Goal: Information Seeking & Learning: Find specific page/section

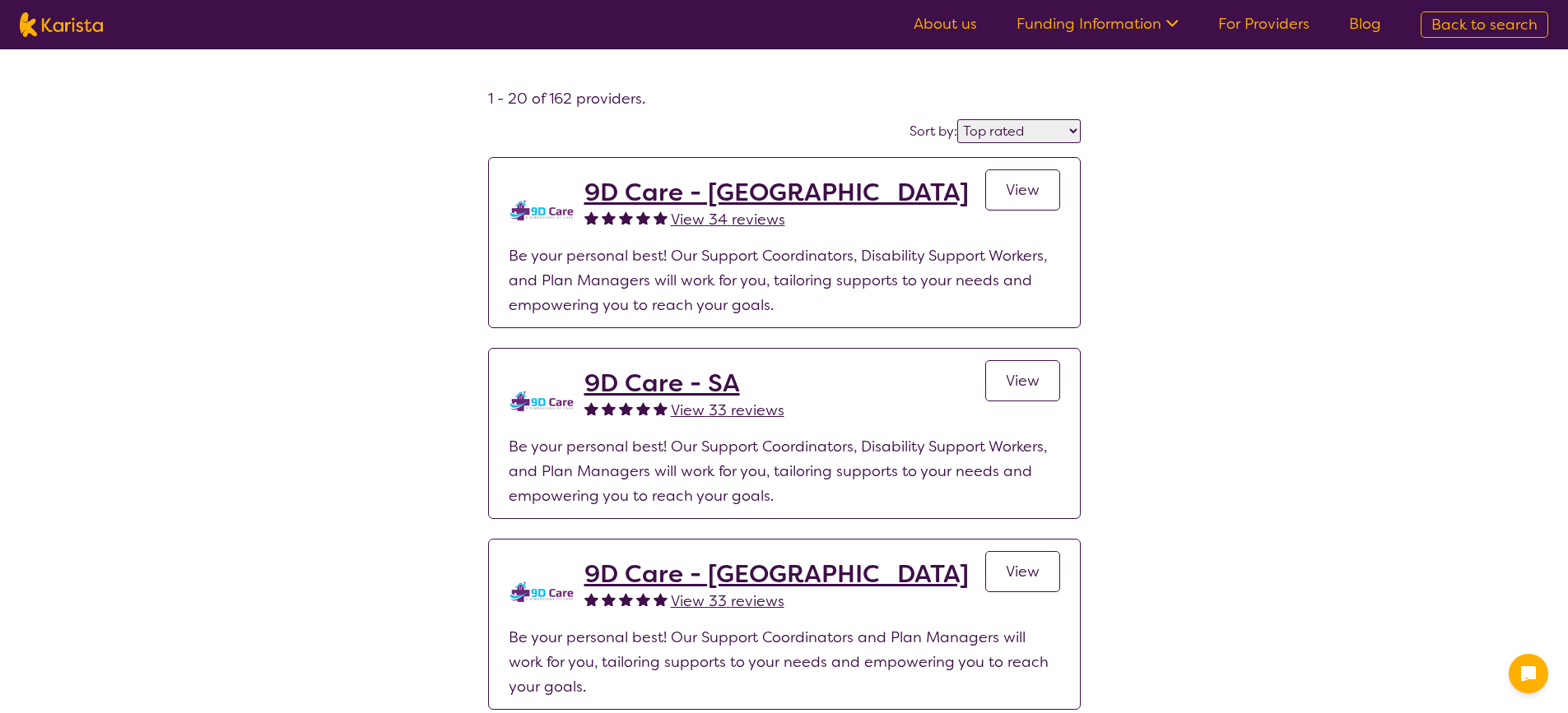
select select "by_score"
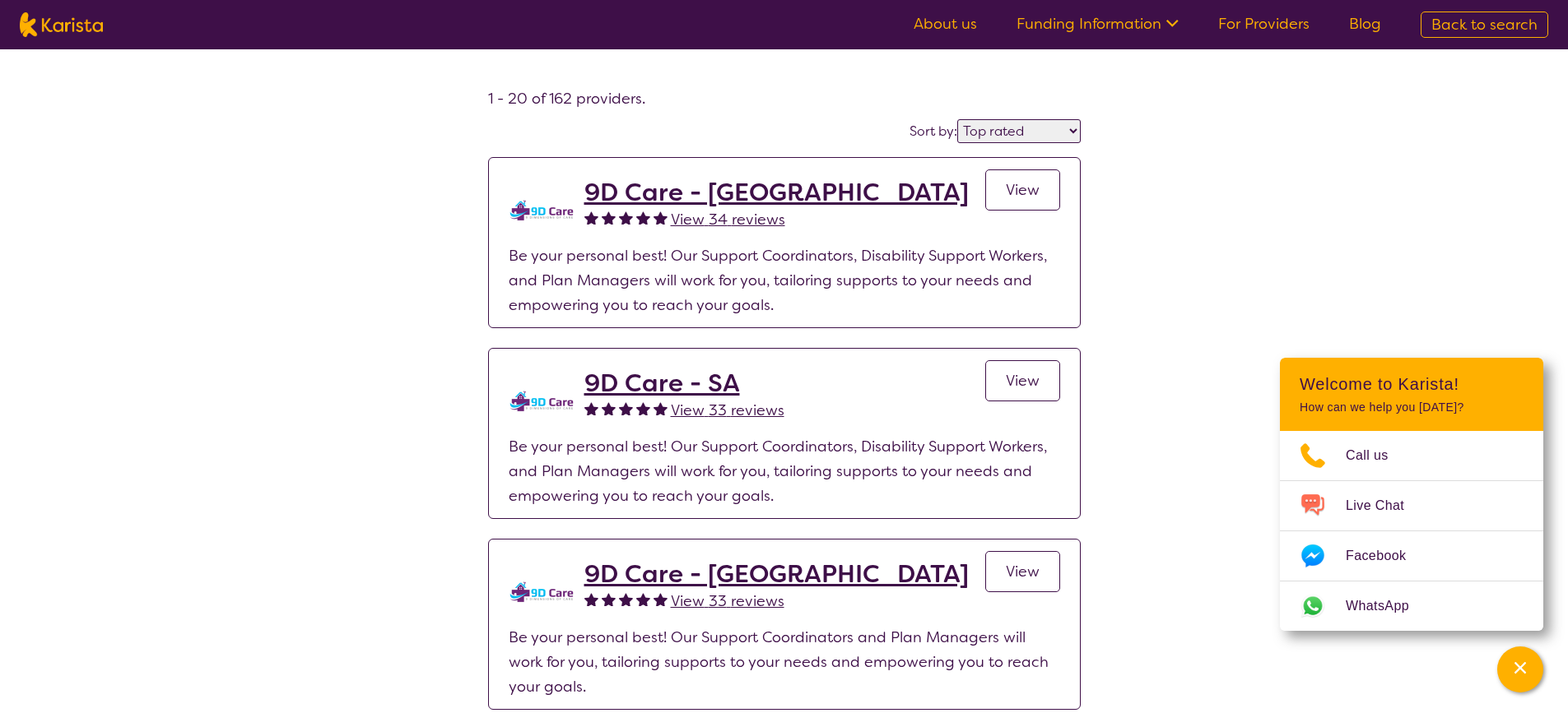
click at [1455, 21] on span "Back to search" at bounding box center [1484, 24] width 106 height 19
select select "Exercise physiology"
select select "AD"
select select "i-don-t-know"
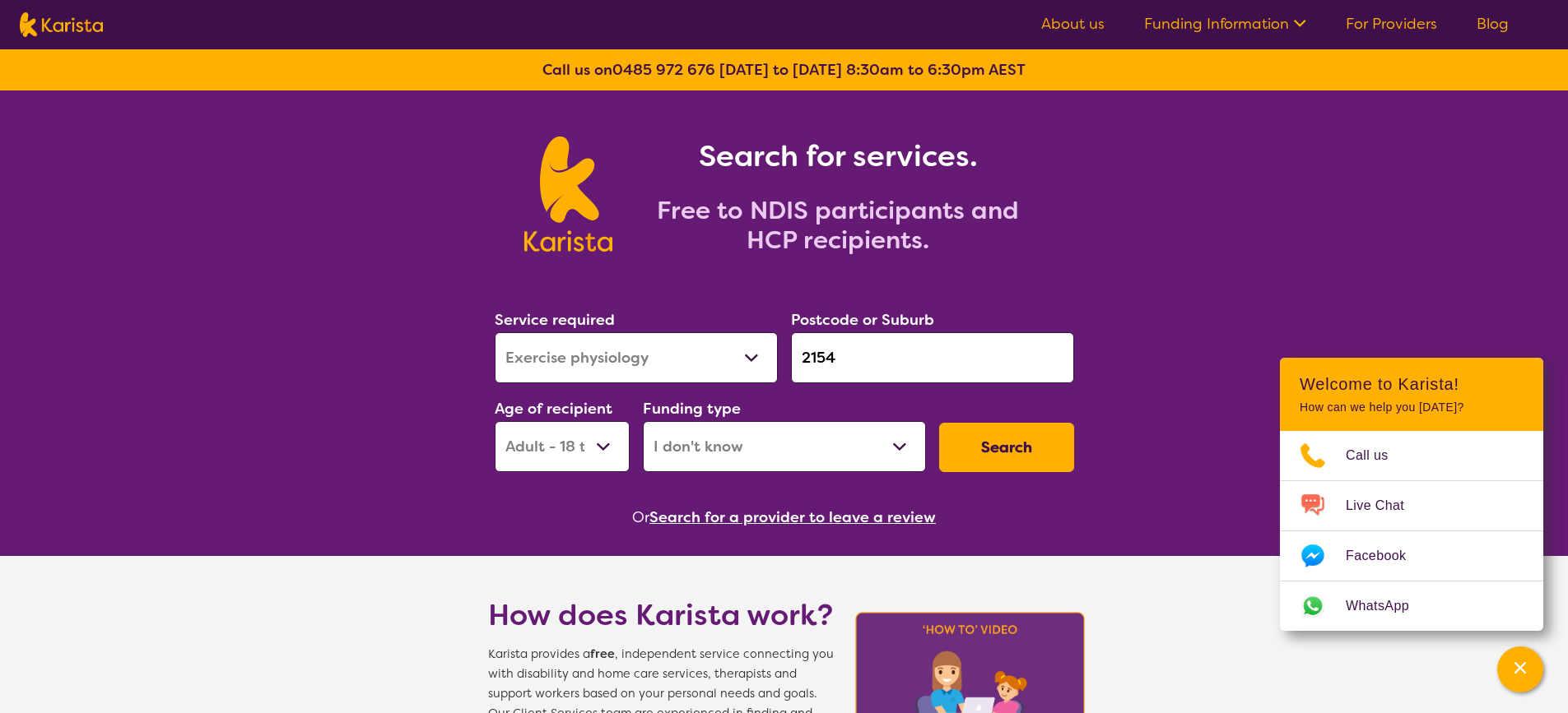
click at [747, 364] on select "Allied Health Assistant Assessment ([MEDICAL_DATA] or [MEDICAL_DATA]) Behaviour…" at bounding box center [635, 358] width 283 height 51
select select "[MEDICAL_DATA]"
click at [495, 332] on select "Allied Health Assistant Assessment ([MEDICAL_DATA] or [MEDICAL_DATA]) Behaviour…" at bounding box center [635, 358] width 283 height 51
click at [847, 351] on input "2154" at bounding box center [932, 358] width 283 height 51
click at [1004, 451] on button "Search" at bounding box center [1007, 447] width 135 height 50
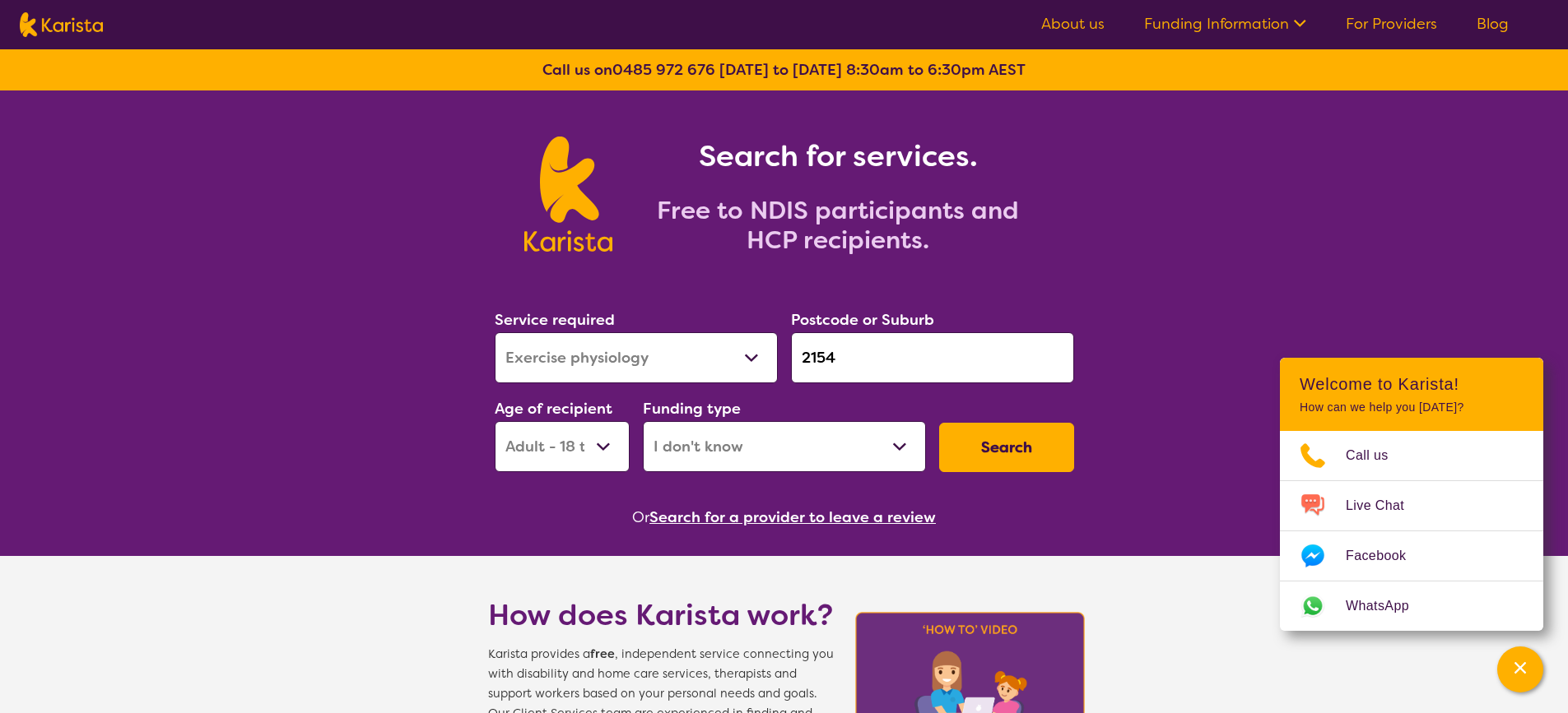
select select "[MEDICAL_DATA]"
select select "AD"
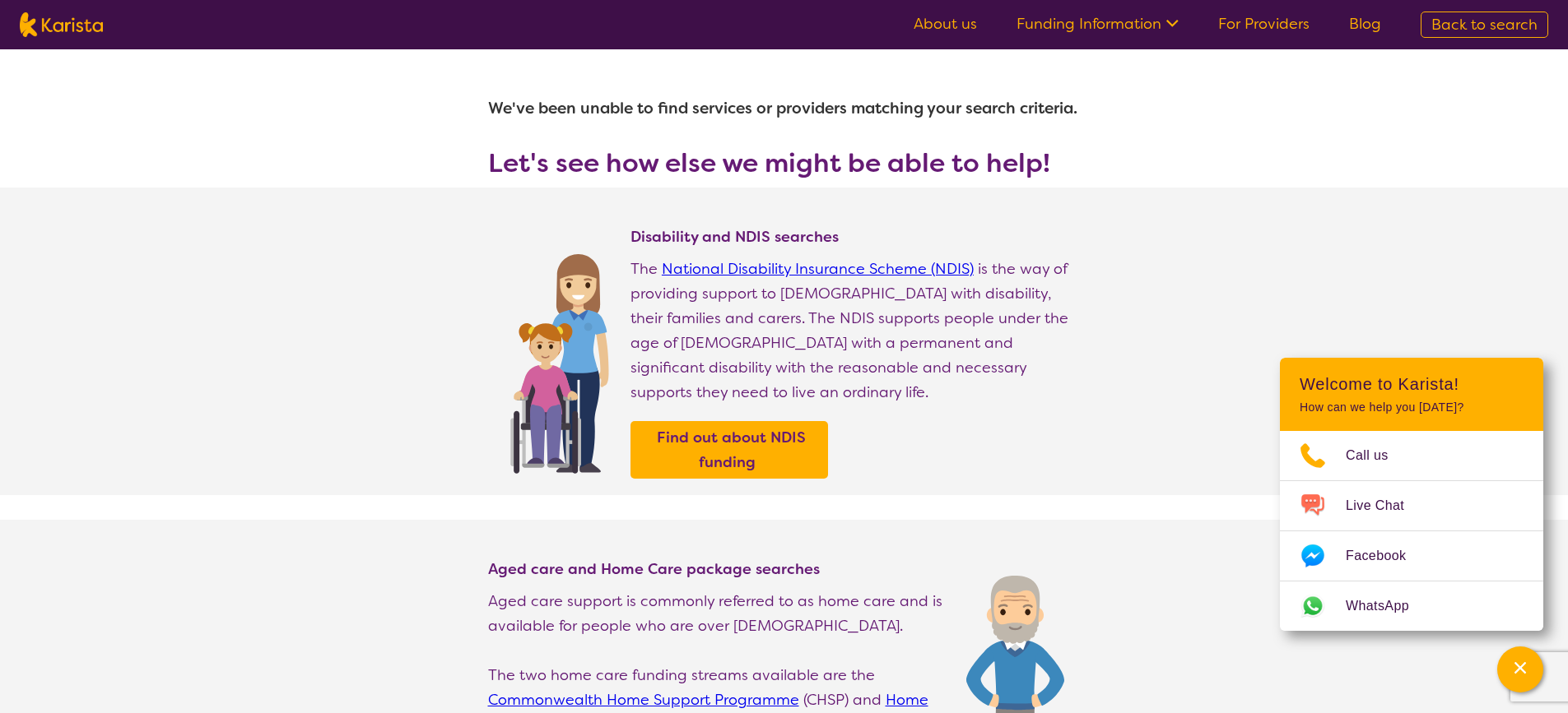
click at [1461, 36] on link "Back to search" at bounding box center [1484, 24] width 127 height 26
select select "[MEDICAL_DATA]"
select select "AD"
select select "i-don-t-know"
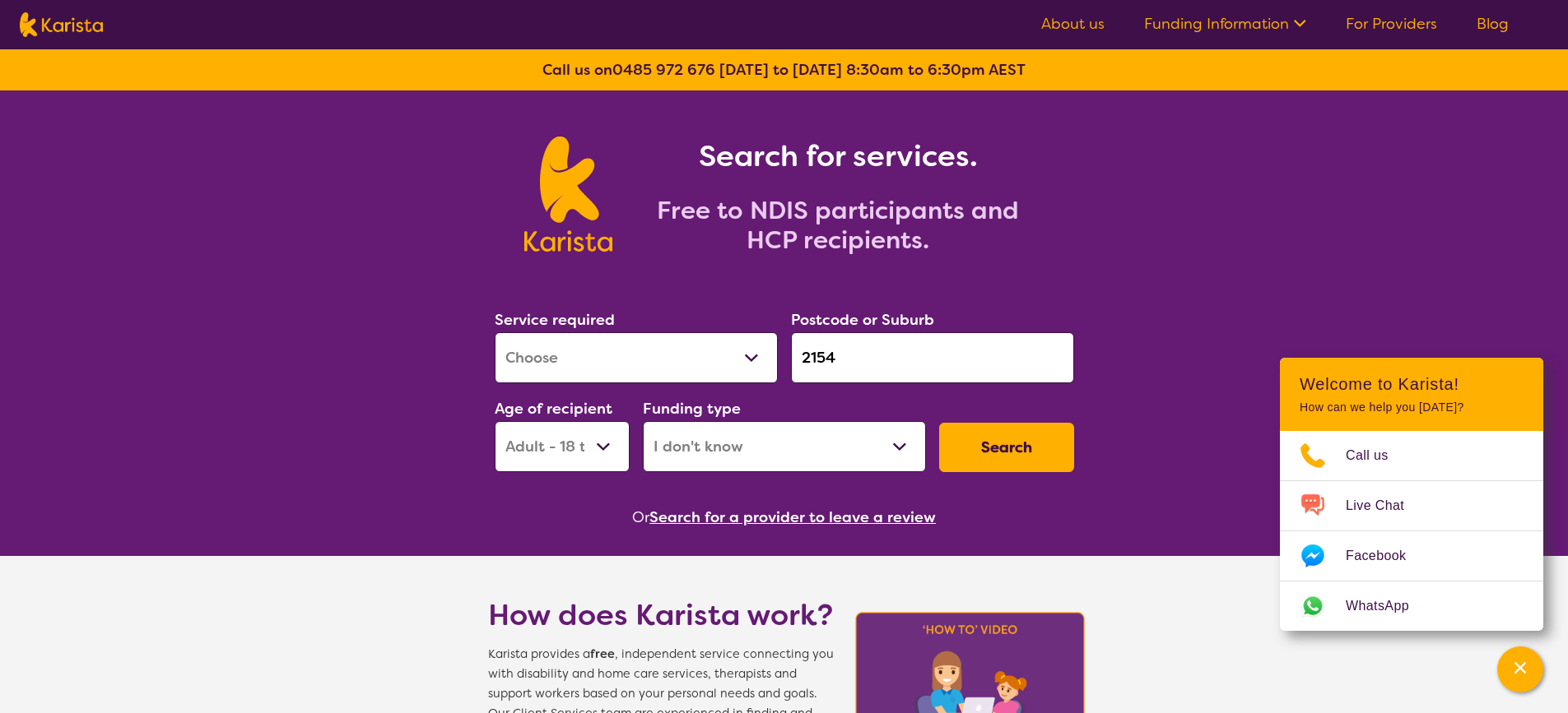
click at [948, 346] on input "2154" at bounding box center [932, 358] width 283 height 51
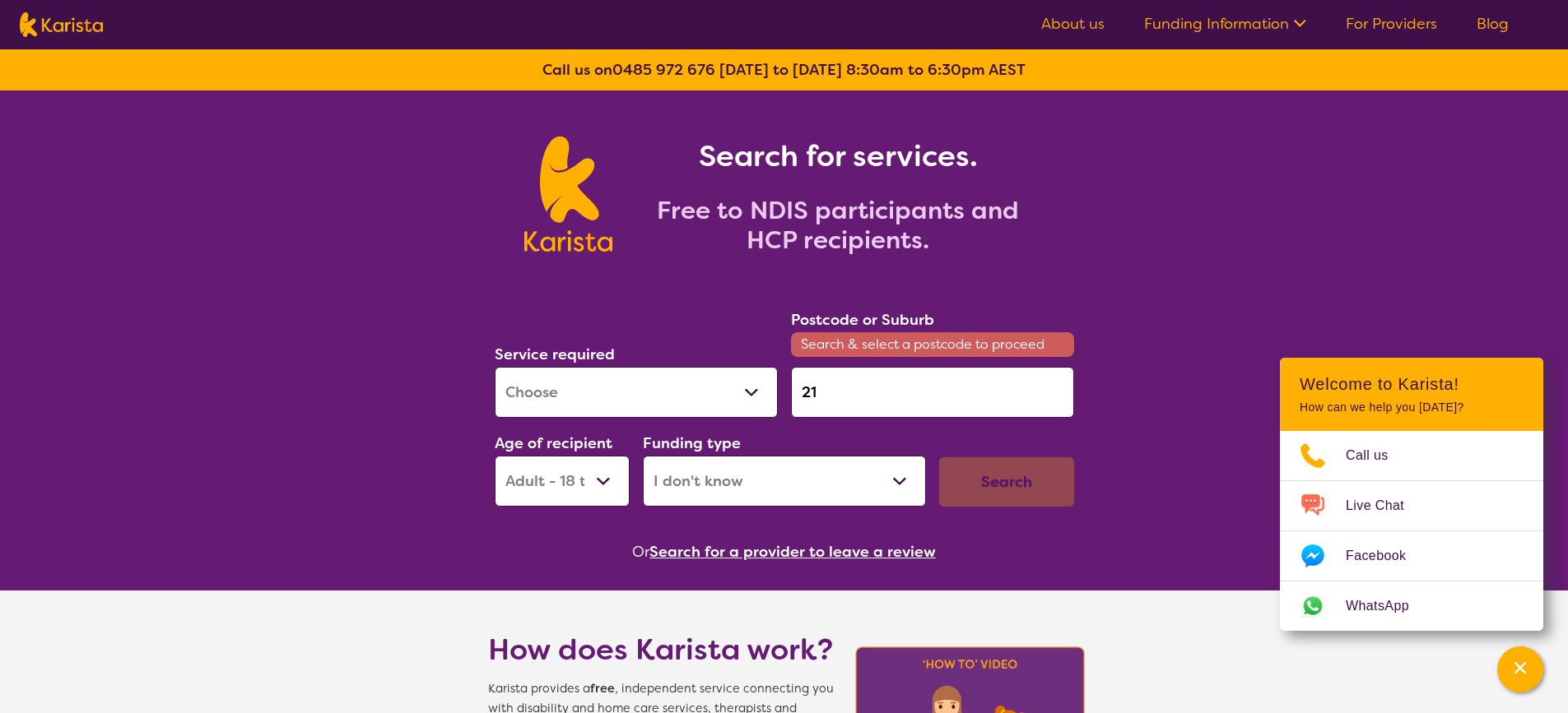
type input "2"
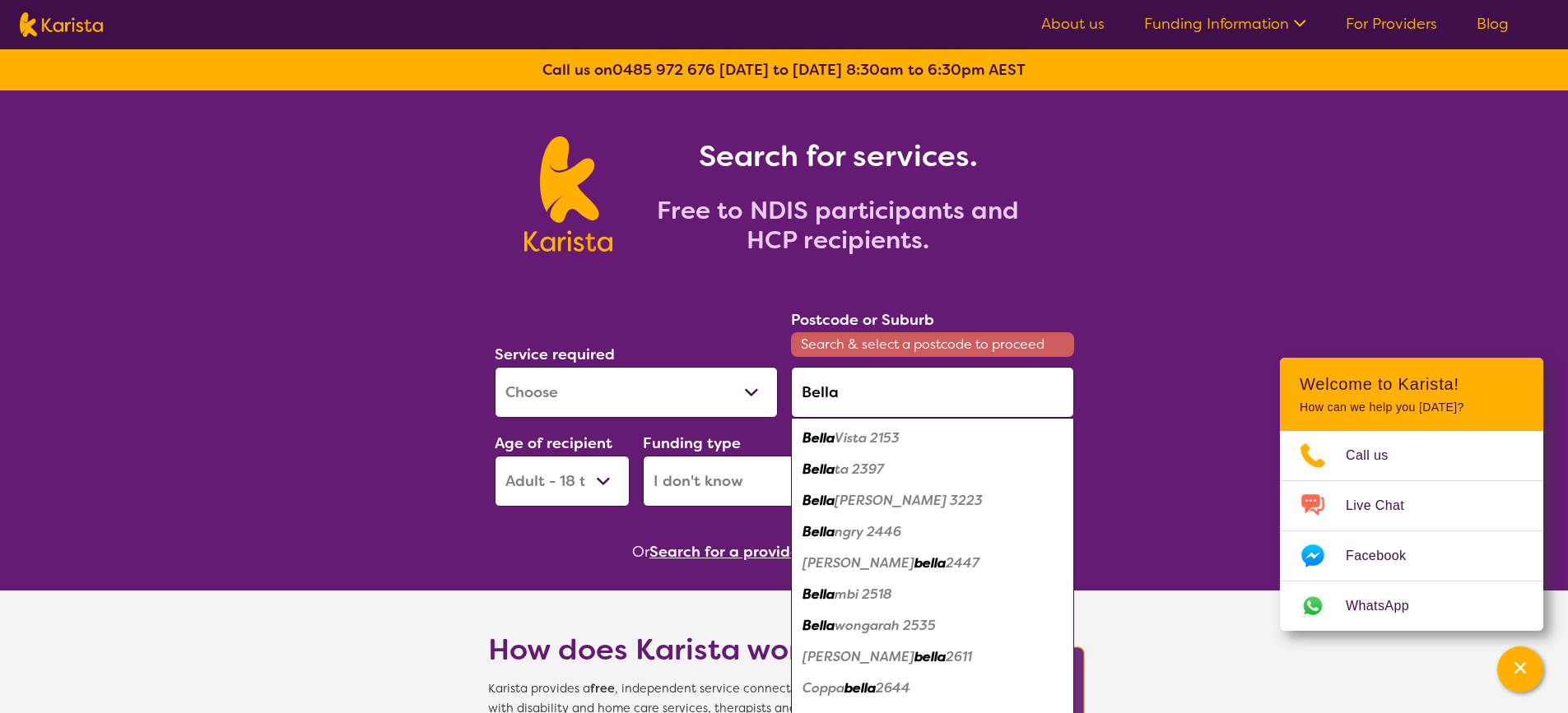
click at [884, 440] on em "Vista 2153" at bounding box center [867, 438] width 65 height 17
type input "2153"
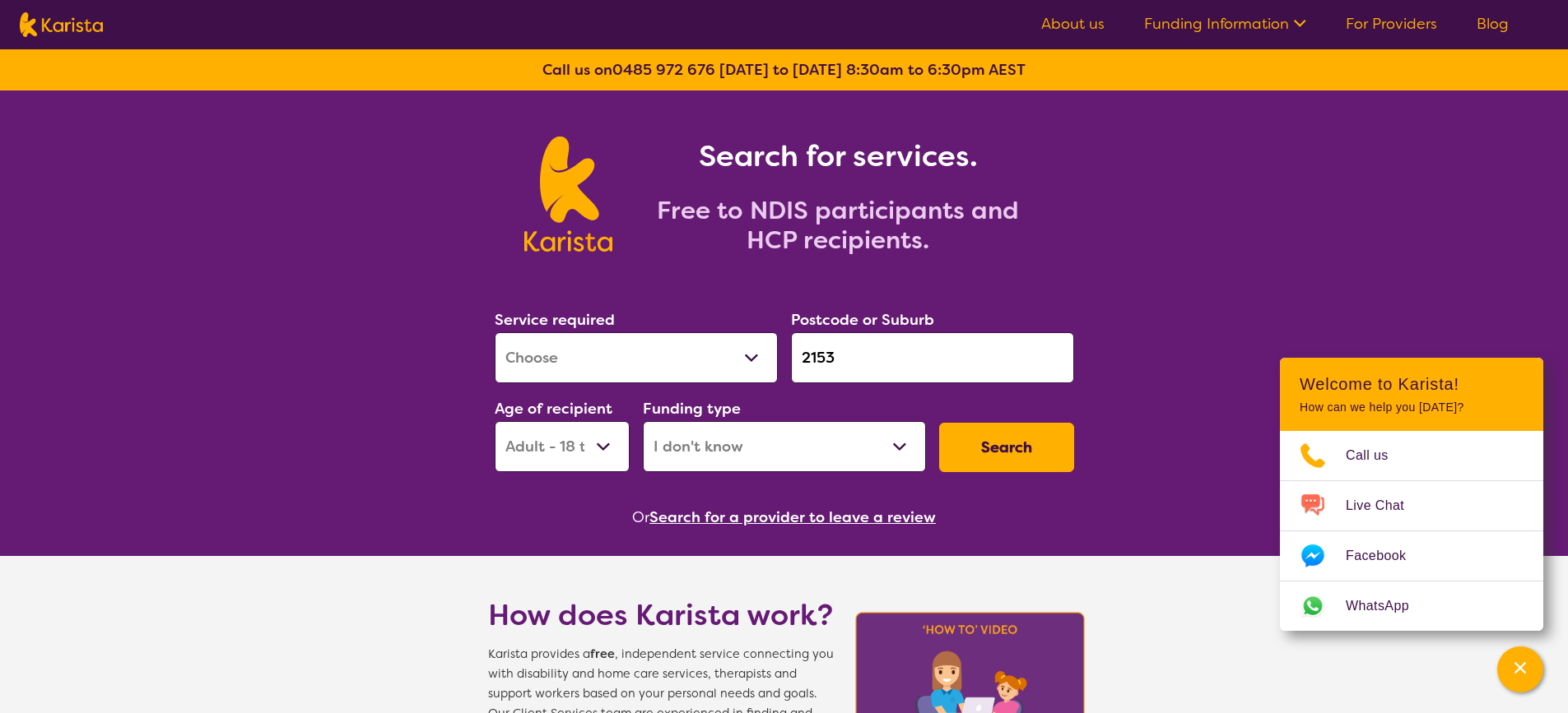
click at [1006, 450] on button "Search" at bounding box center [1007, 447] width 135 height 50
select select "[MEDICAL_DATA]"
select select "AD"
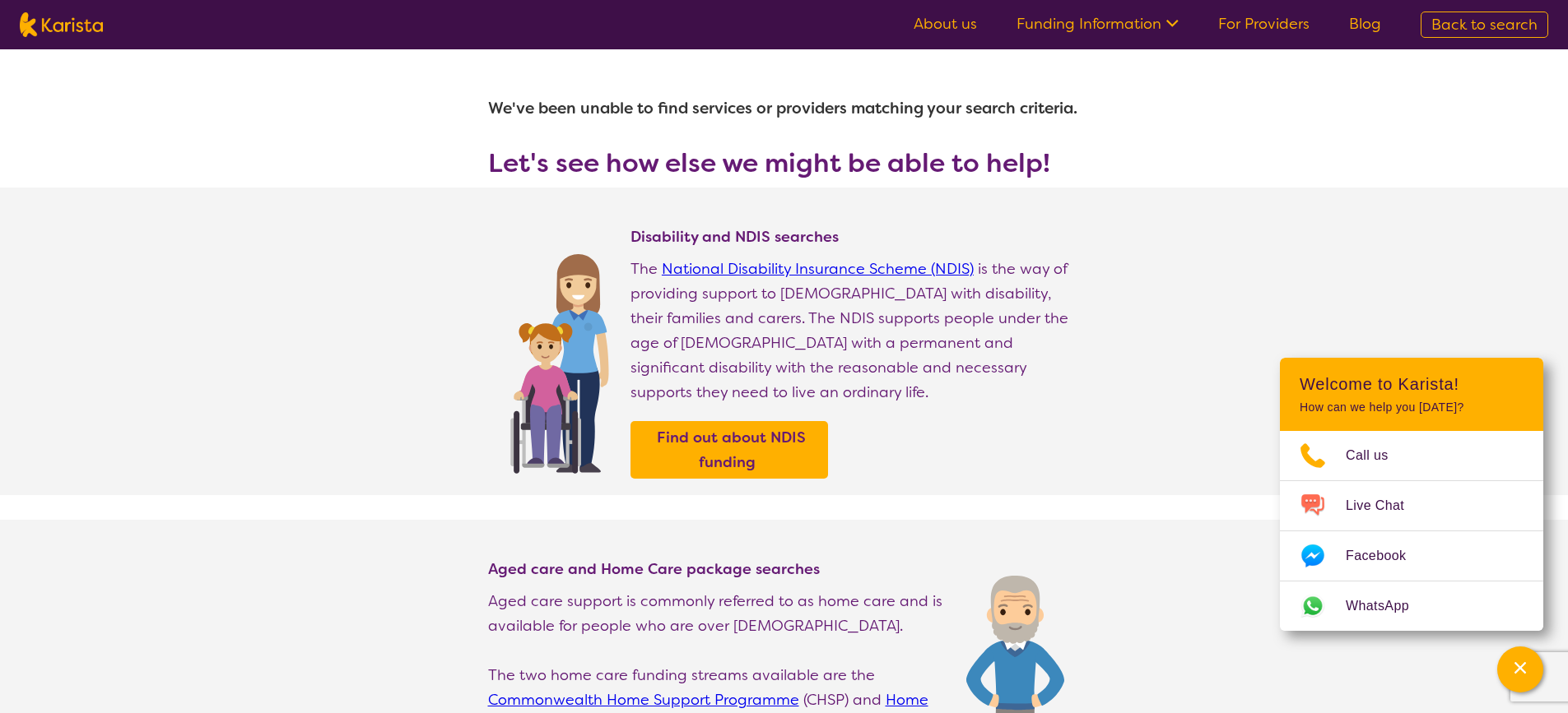
click at [1468, 22] on span "Back to search" at bounding box center [1484, 24] width 106 height 19
select select "[MEDICAL_DATA]"
select select "AD"
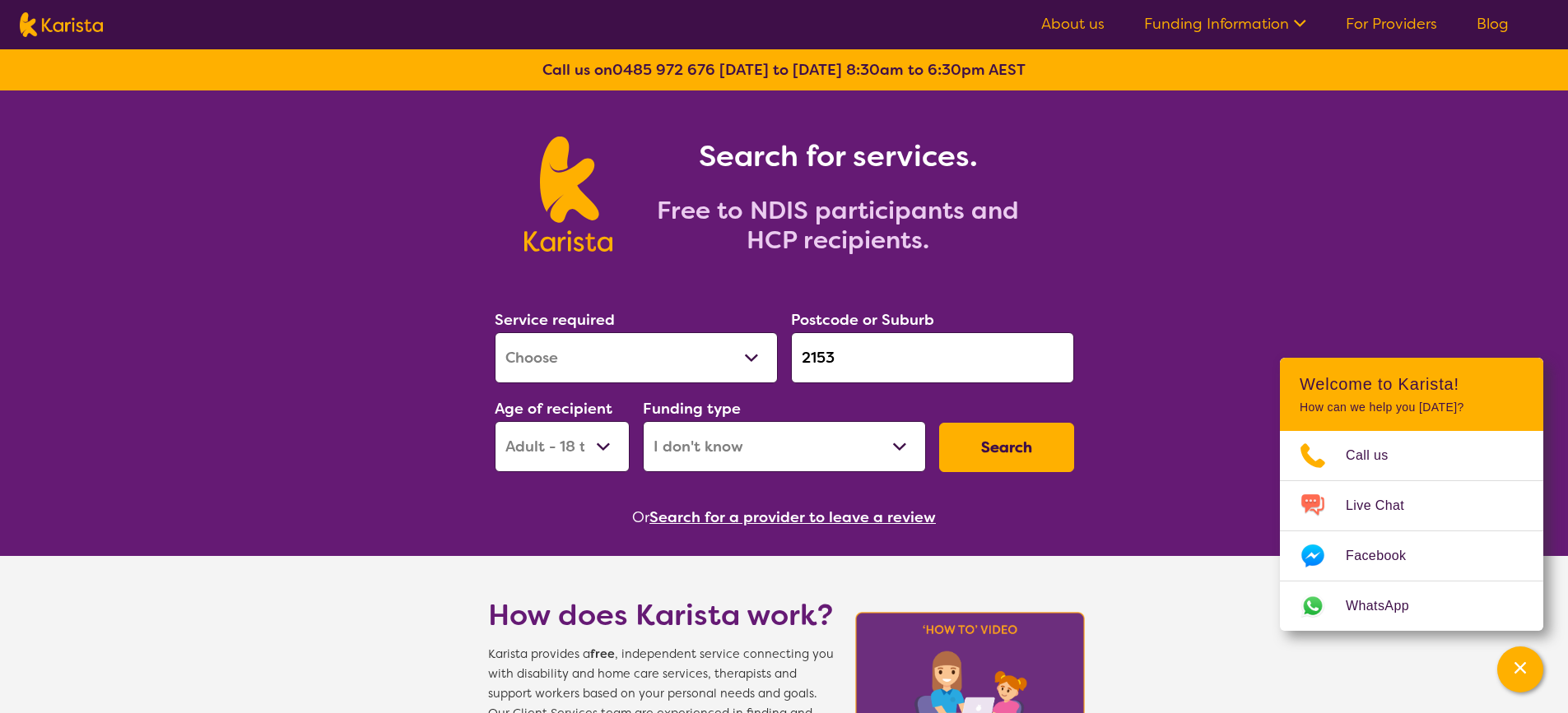
click at [853, 446] on select "Home Care Package (HCP) National Disability Insurance Scheme (NDIS) I don't know" at bounding box center [784, 446] width 283 height 51
select select "NDIS"
click at [643, 421] on select "Home Care Package (HCP) National Disability Insurance Scheme (NDIS) I don't know" at bounding box center [784, 446] width 283 height 51
click at [568, 462] on select "Early Childhood - 0 to 9 Child - 10 to 11 Adolescent - 12 to 17 Adult - 18 to 6…" at bounding box center [562, 446] width 135 height 51
click at [971, 432] on button "Search" at bounding box center [1007, 447] width 135 height 50
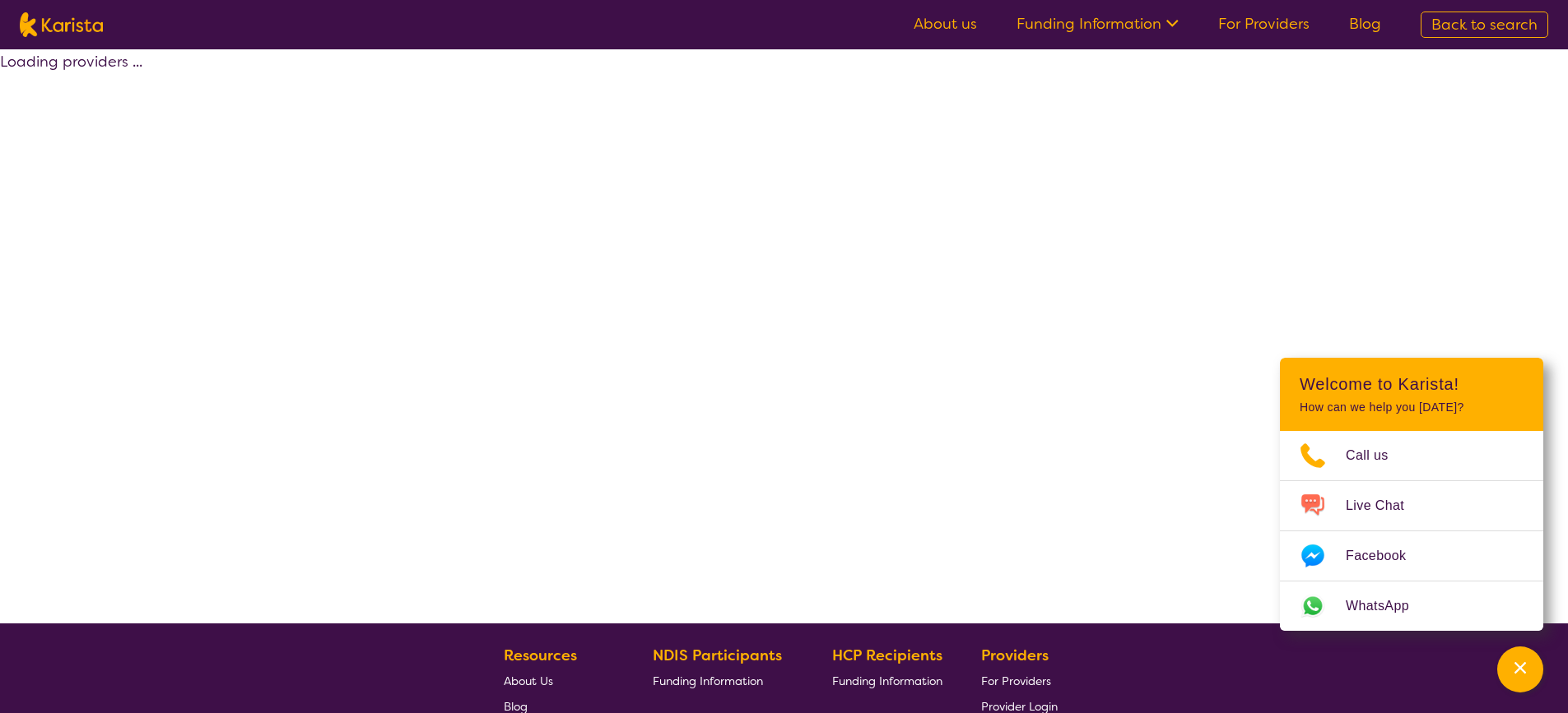
select select "by_score"
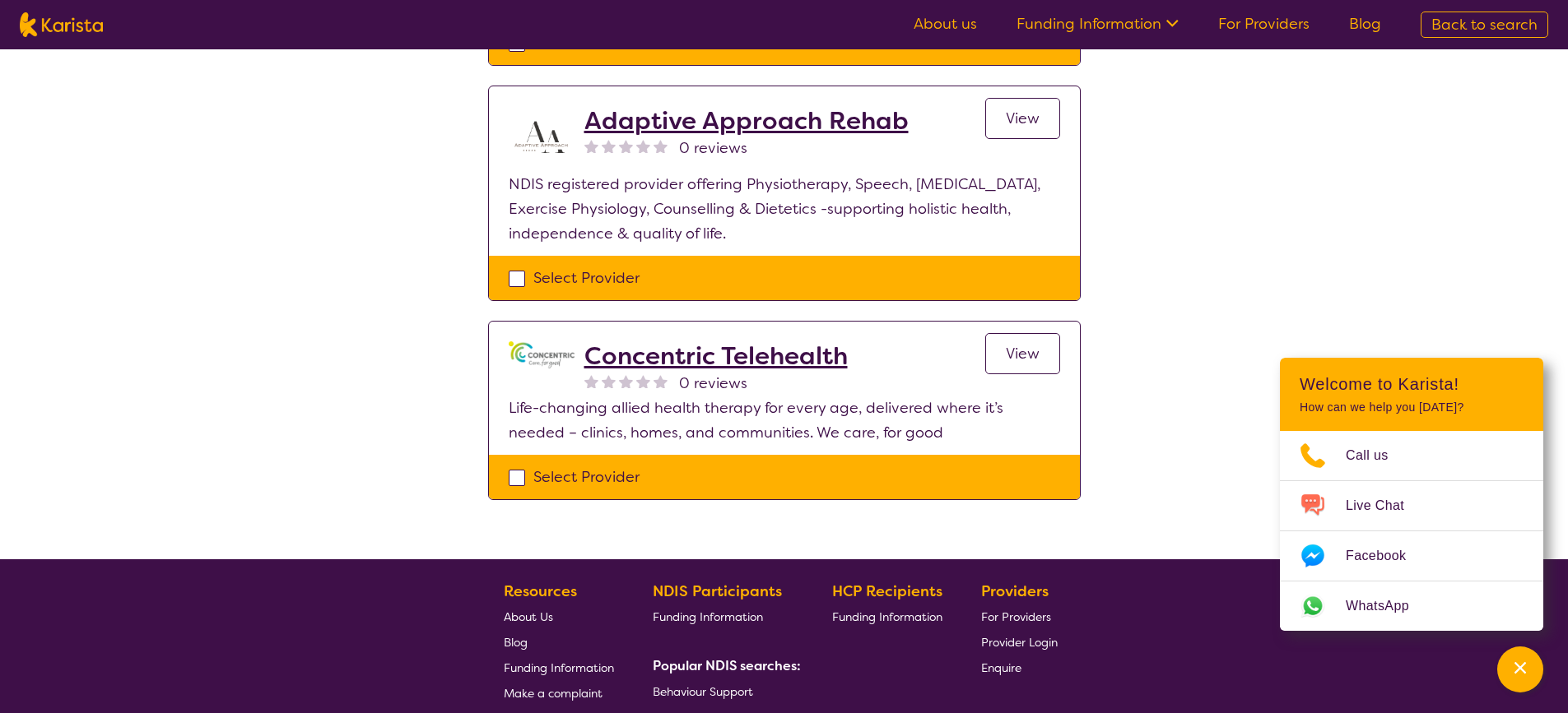
scroll to position [1564, 0]
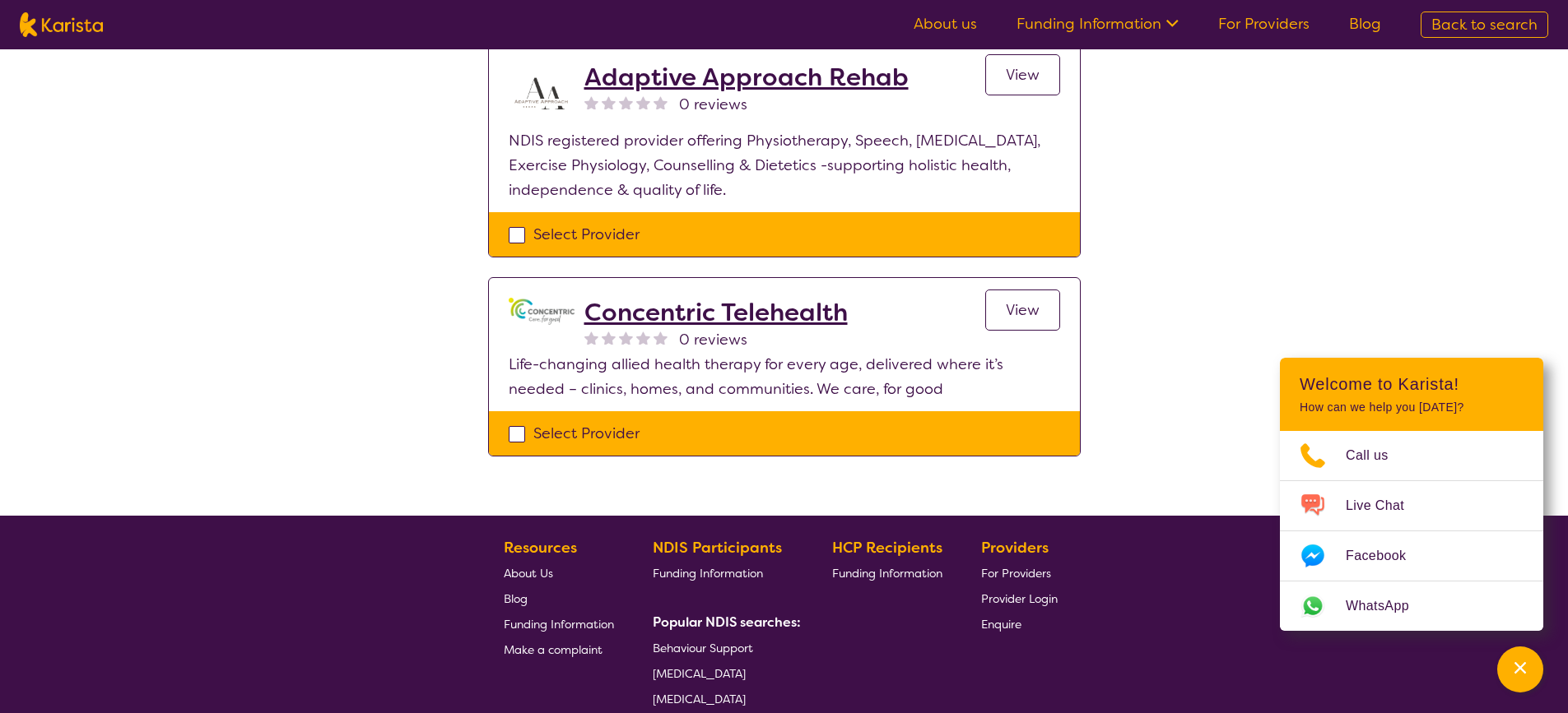
click at [843, 688] on div "HCP Recipients Funding Information" at bounding box center [890, 649] width 116 height 227
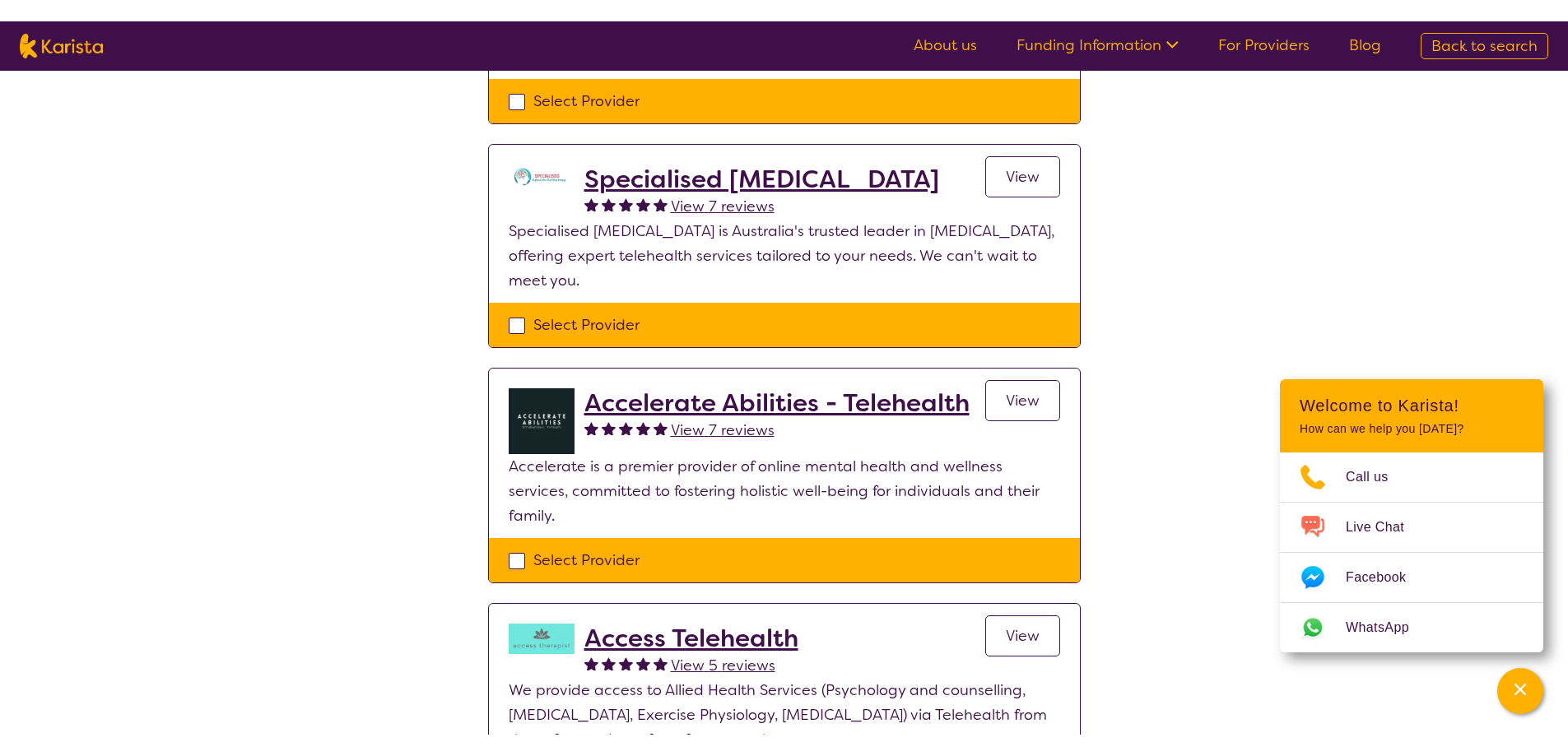
scroll to position [0, 0]
